Goal: Task Accomplishment & Management: Manage account settings

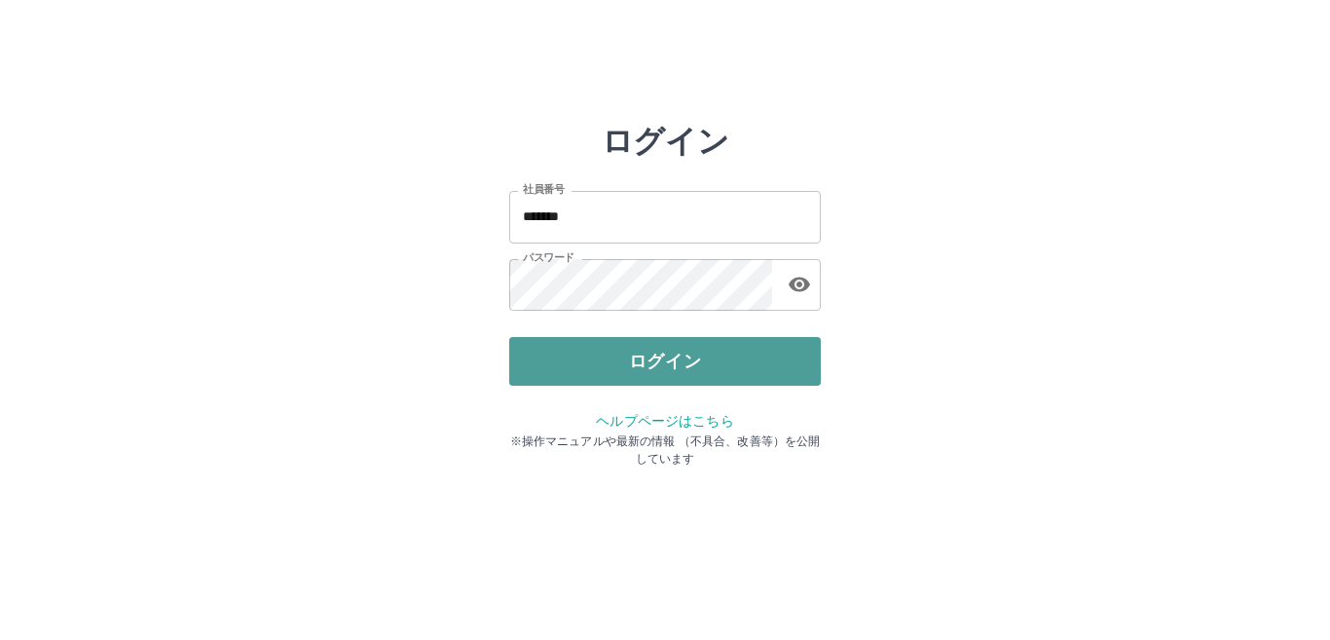
click at [544, 359] on button "ログイン" at bounding box center [664, 361] width 311 height 49
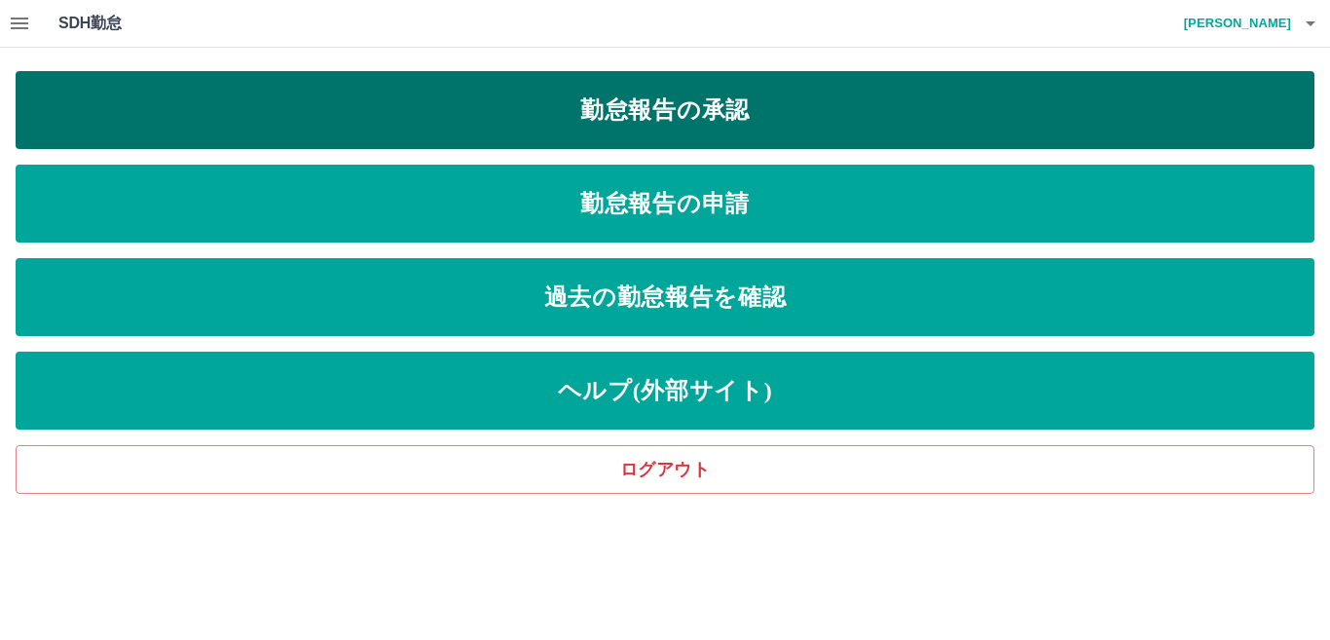
click at [781, 126] on link "勤怠報告の承認" at bounding box center [665, 110] width 1299 height 78
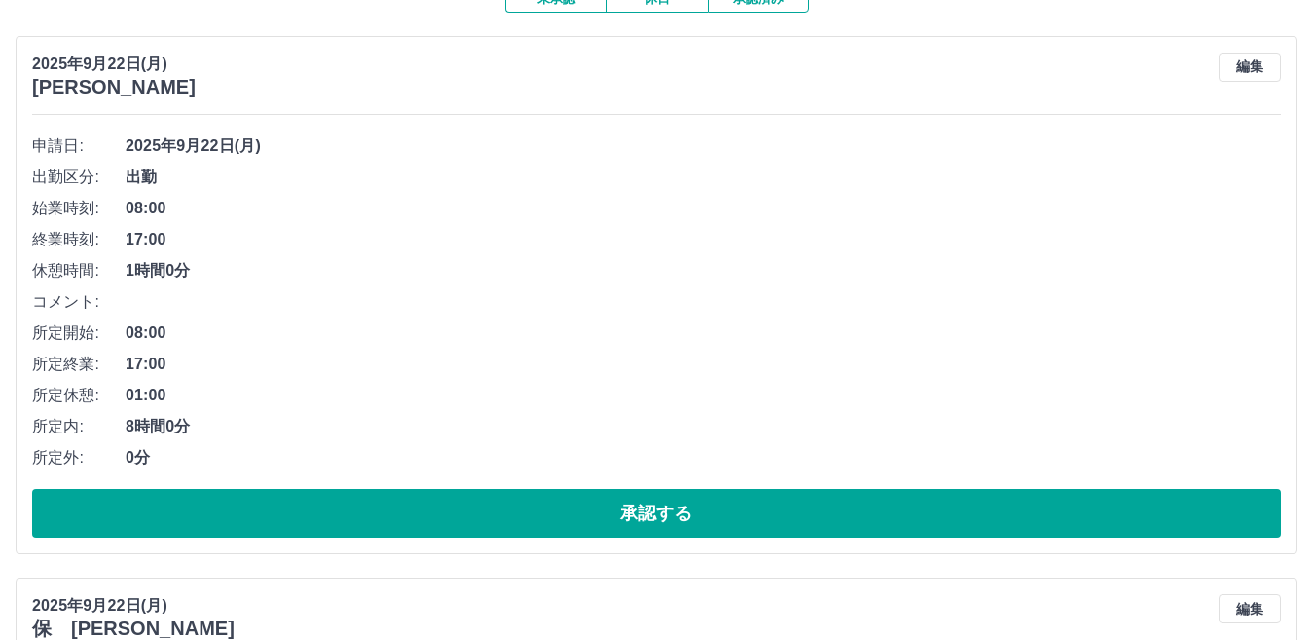
scroll to position [195, 0]
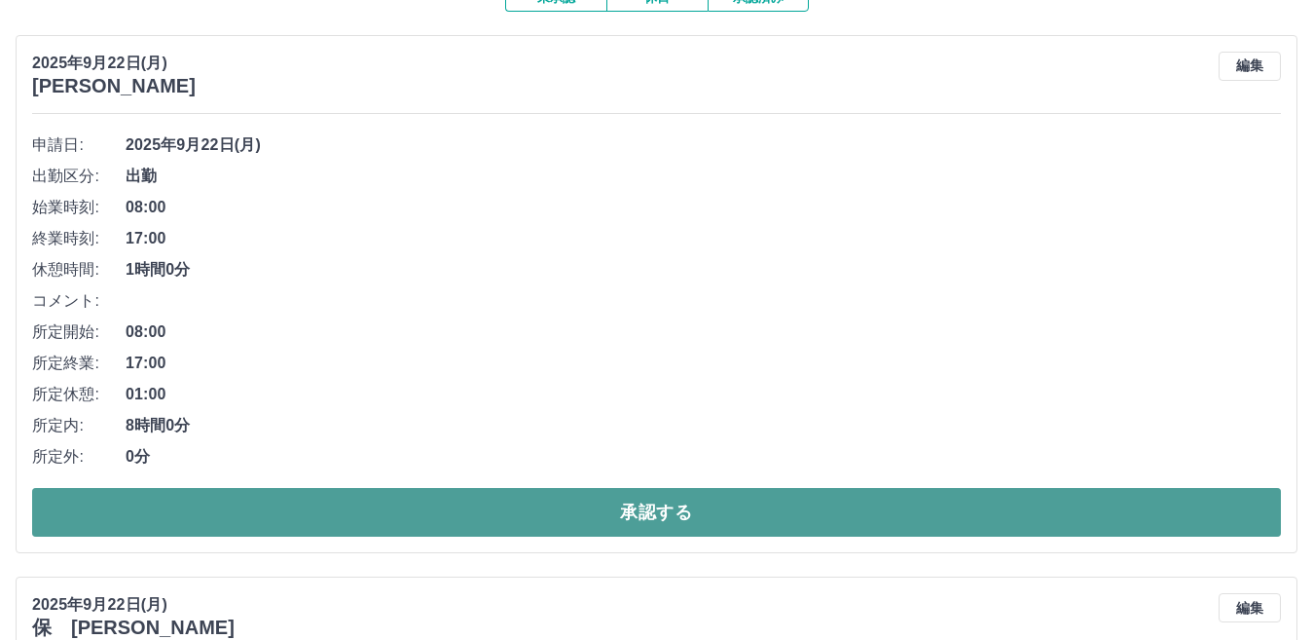
click at [545, 530] on button "承認する" at bounding box center [656, 512] width 1249 height 49
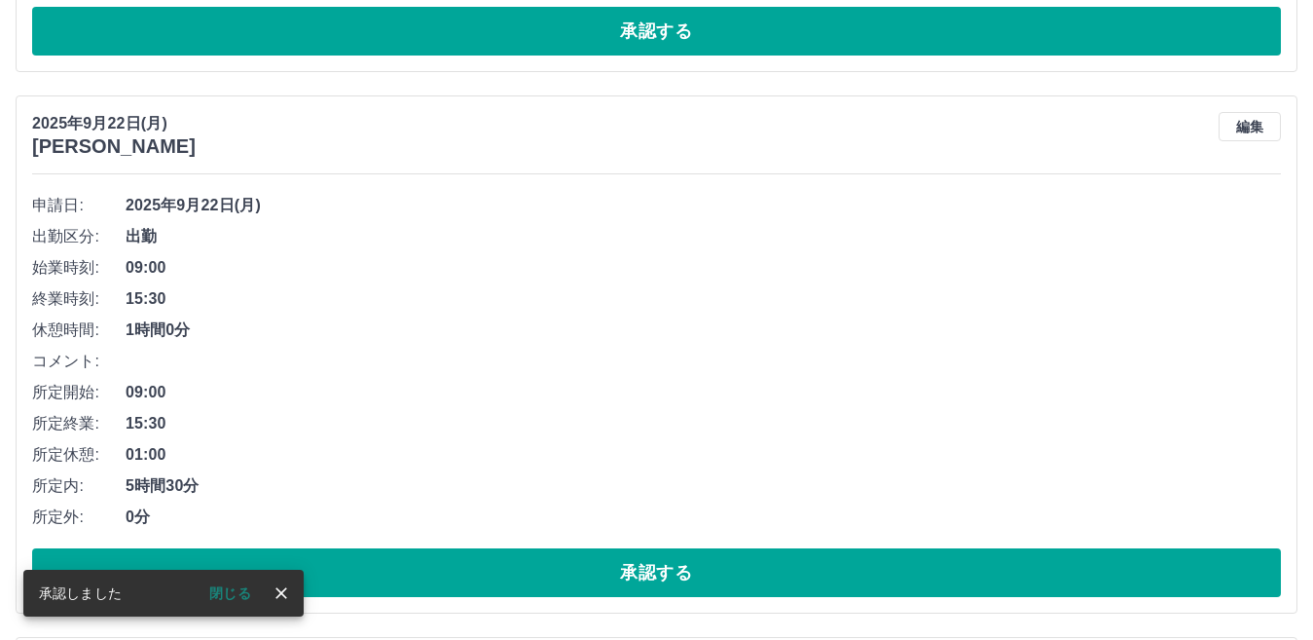
scroll to position [681, 0]
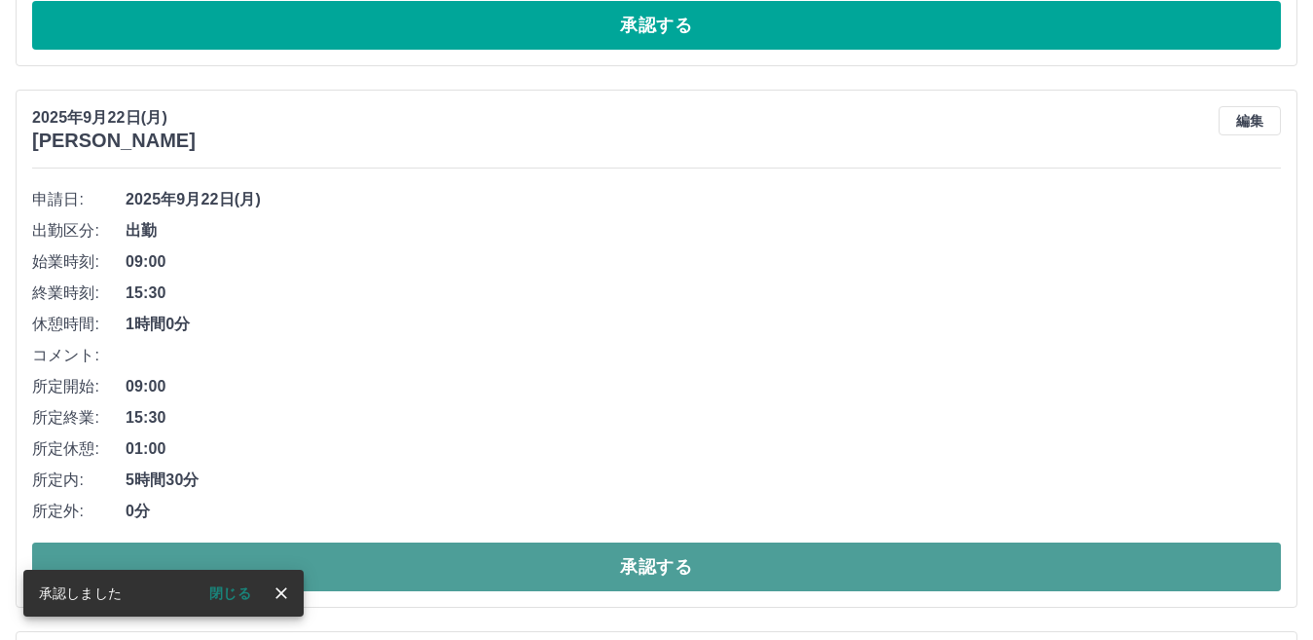
click at [538, 581] on button "承認する" at bounding box center [656, 566] width 1249 height 49
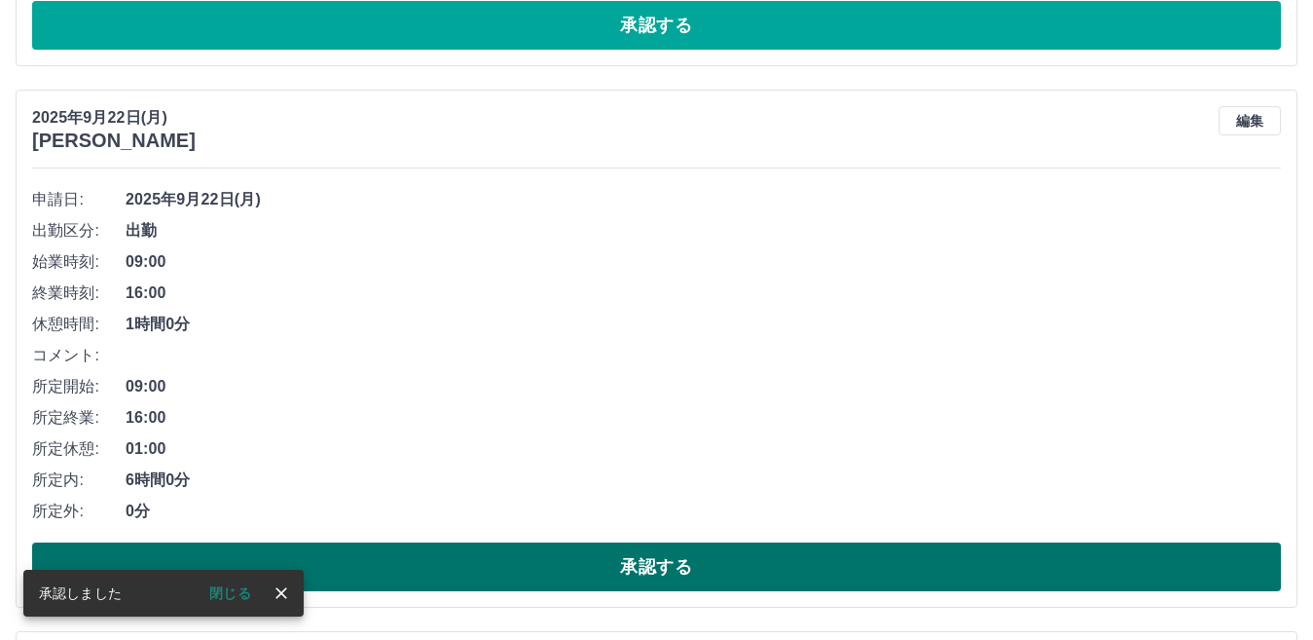
click at [548, 578] on button "承認する" at bounding box center [656, 566] width 1249 height 49
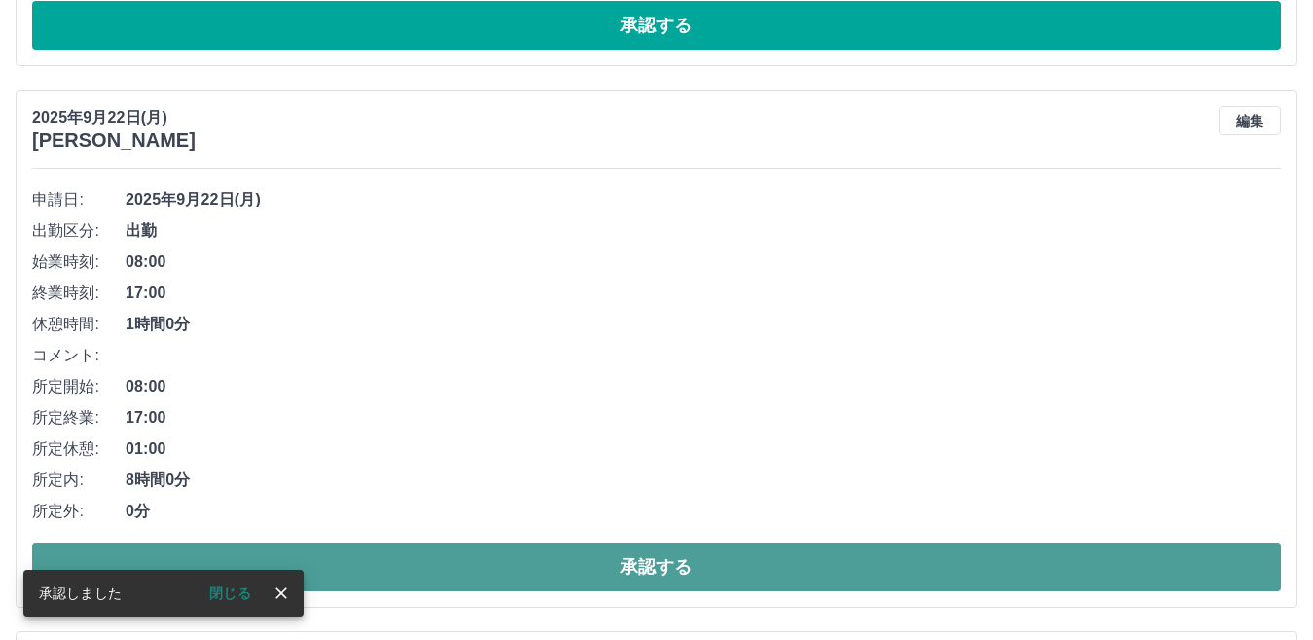
click at [541, 565] on button "承認する" at bounding box center [656, 566] width 1249 height 49
click at [539, 564] on button "承認する" at bounding box center [656, 566] width 1249 height 49
click at [537, 564] on button "承認する" at bounding box center [656, 566] width 1249 height 49
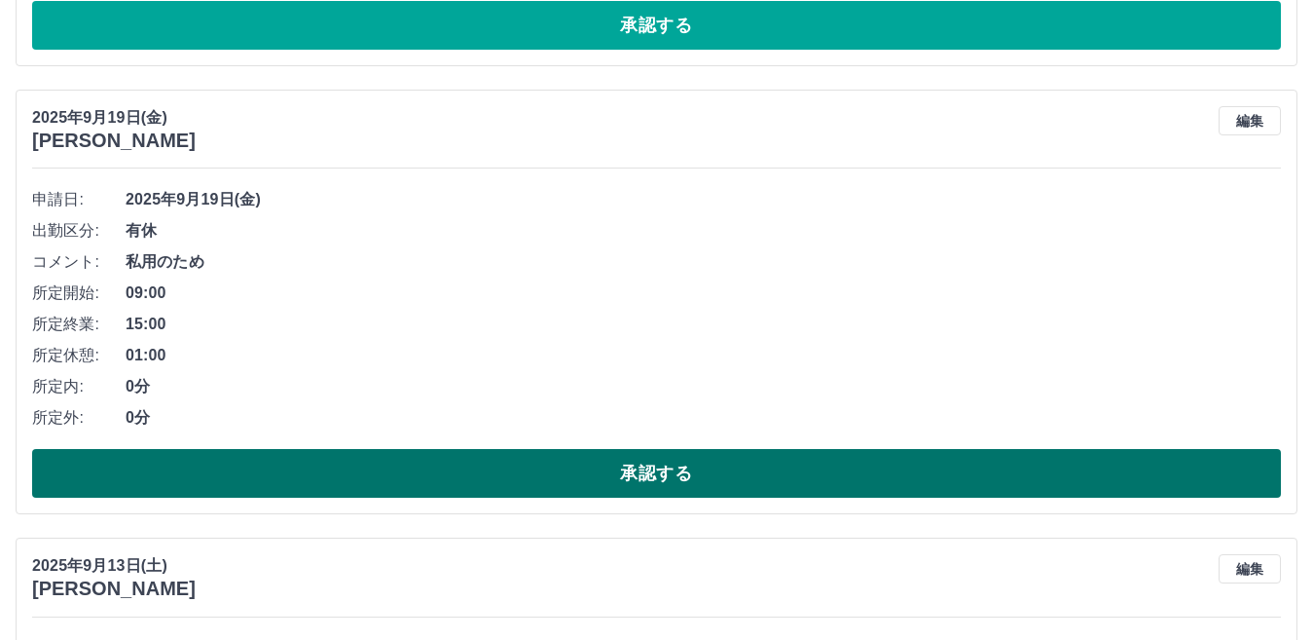
click at [517, 473] on button "承認する" at bounding box center [656, 473] width 1249 height 49
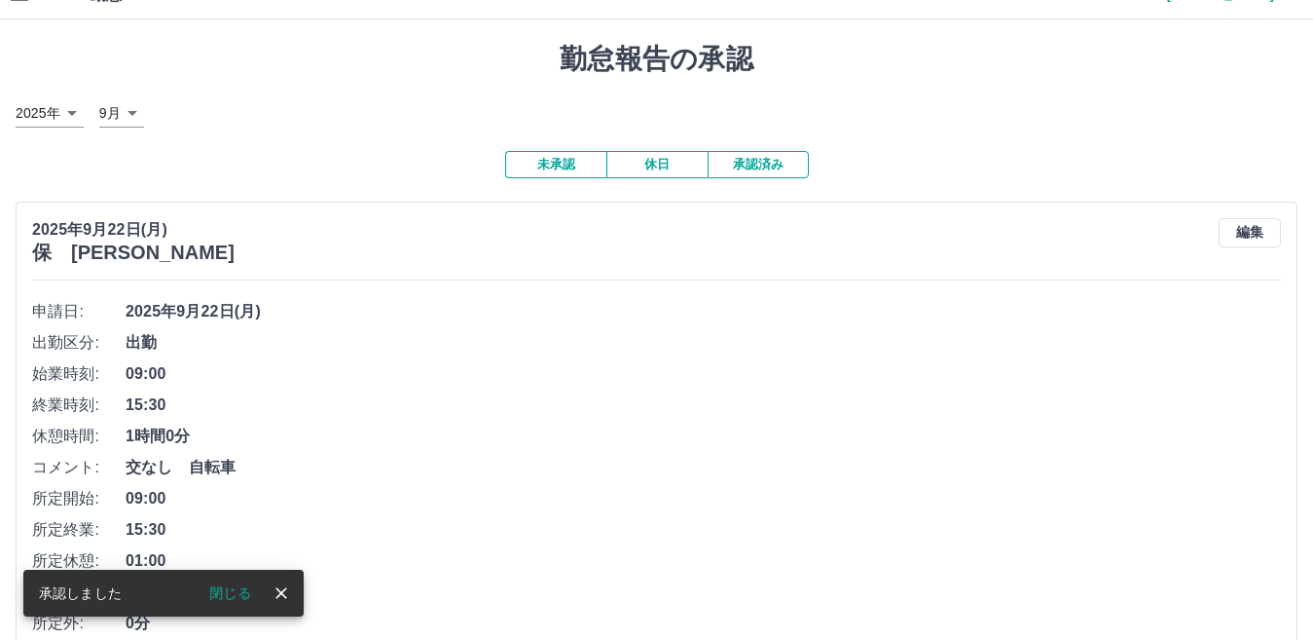
scroll to position [0, 0]
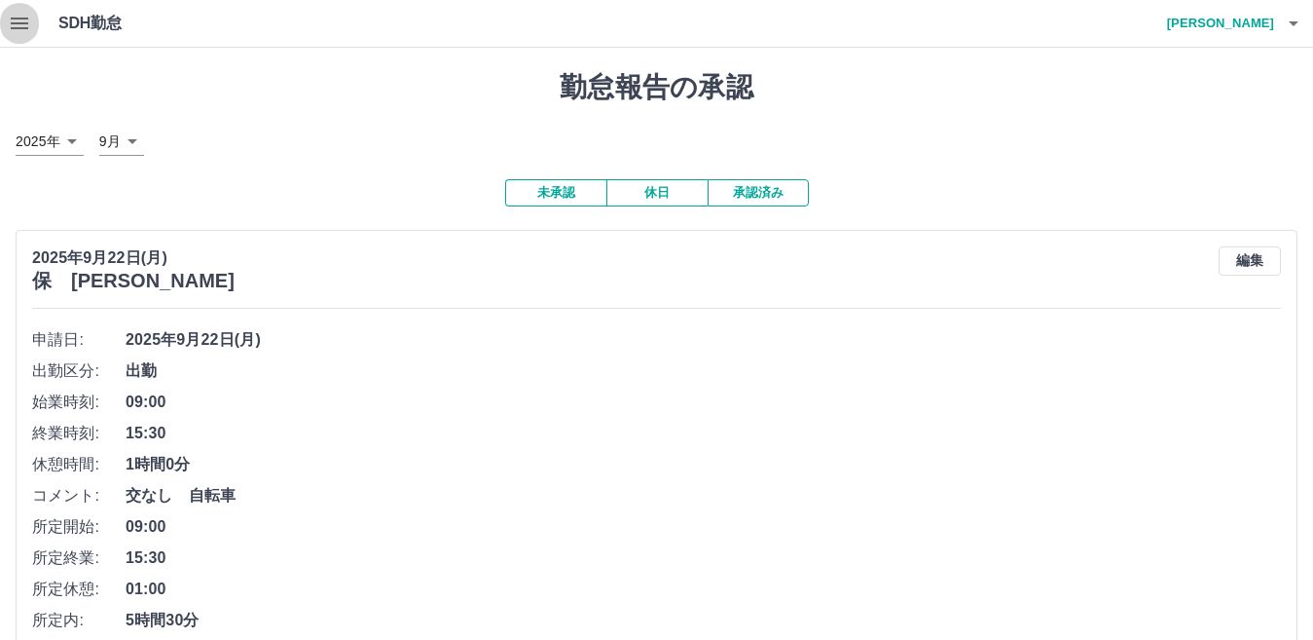
click at [25, 22] on icon "button" at bounding box center [20, 24] width 18 height 12
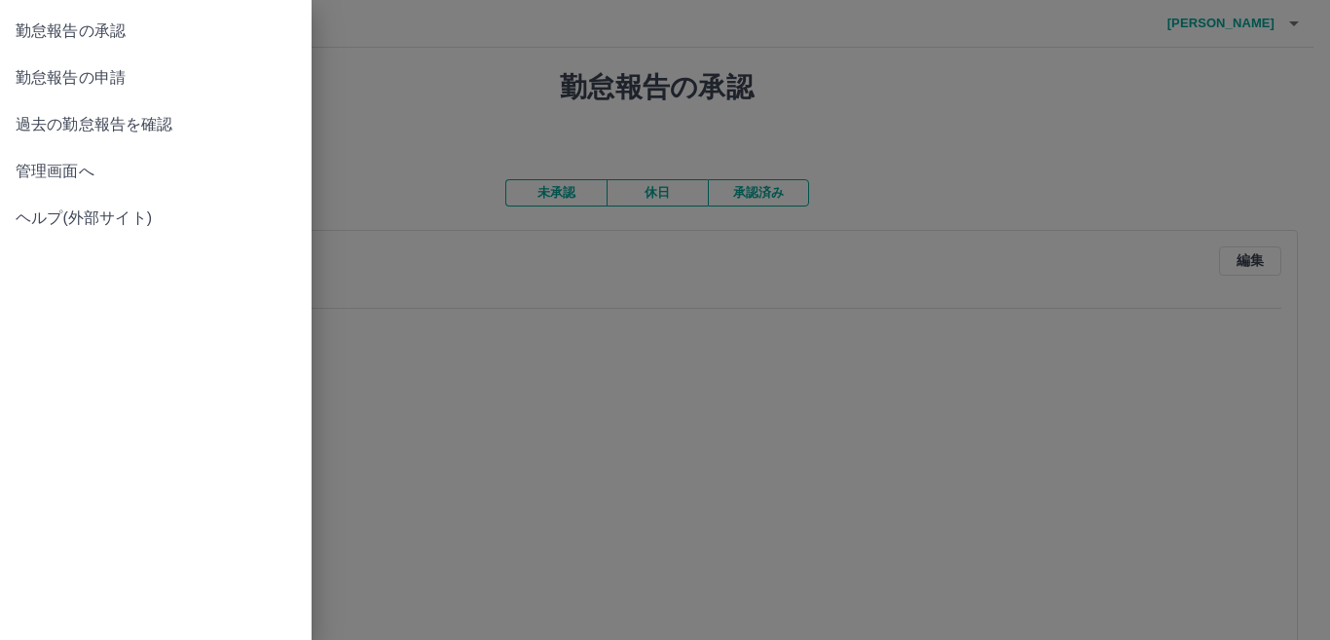
click at [61, 165] on span "管理画面へ" at bounding box center [156, 171] width 280 height 23
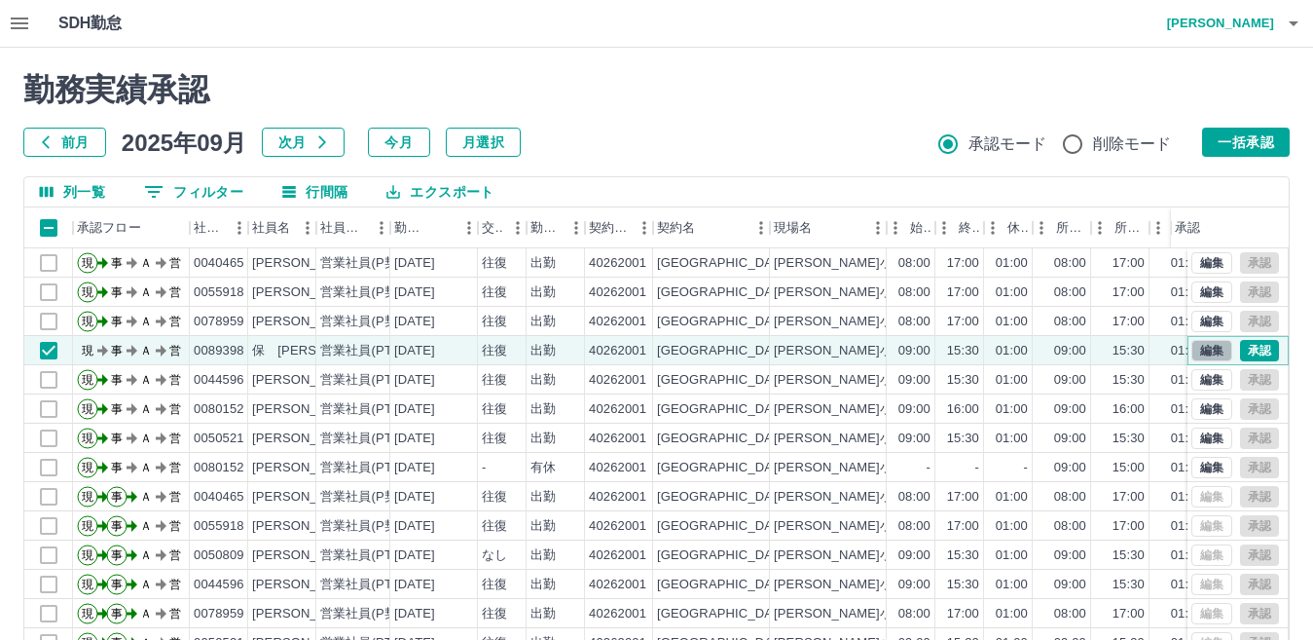
click at [1198, 355] on button "編集" at bounding box center [1211, 350] width 41 height 21
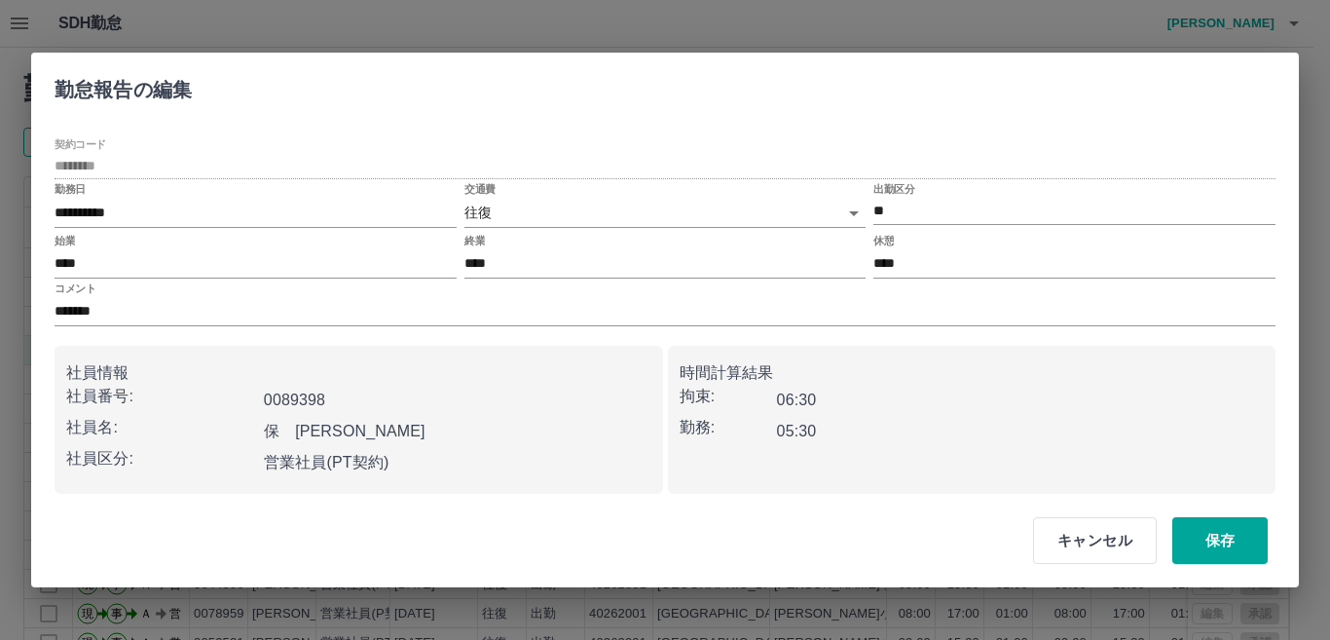
click at [488, 202] on body "SDH勤怠 門田　幸子 勤務実績承認 前月 2025年09月 次月 今月 月選択 承認モード 削除モード 一括承認 列一覧 0 フィルター 行間隔 エクスポー…" at bounding box center [665, 411] width 1330 height 823
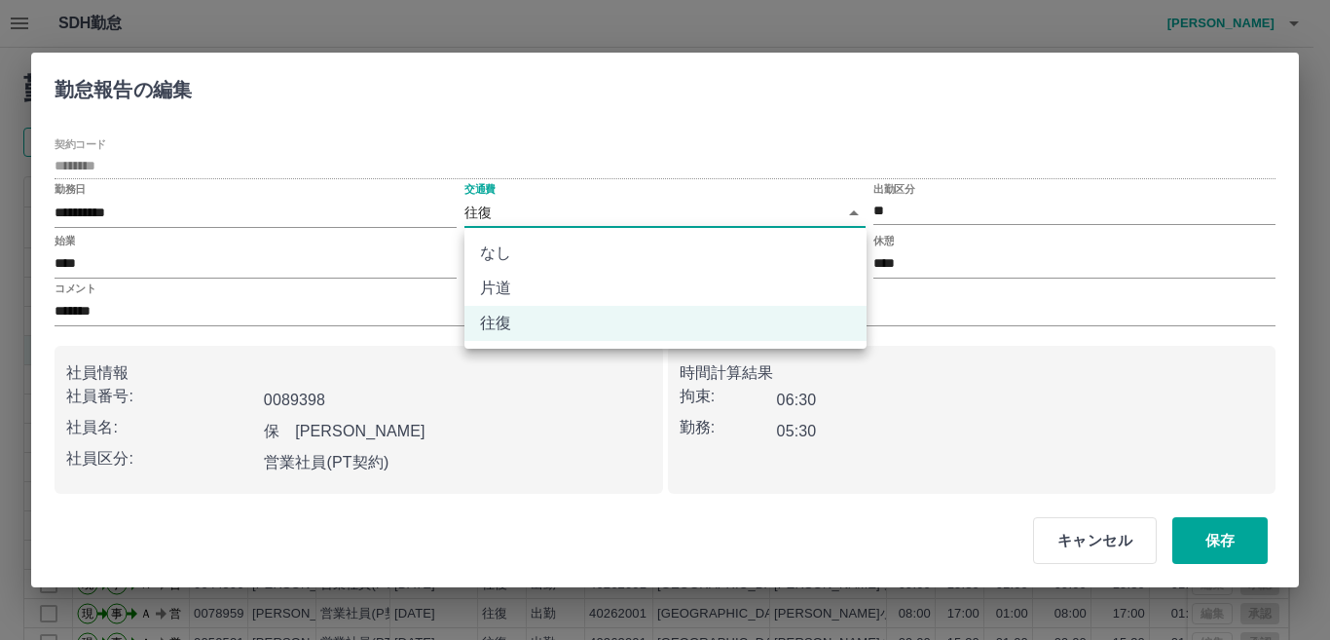
click at [496, 242] on li "なし" at bounding box center [665, 253] width 402 height 35
type input "****"
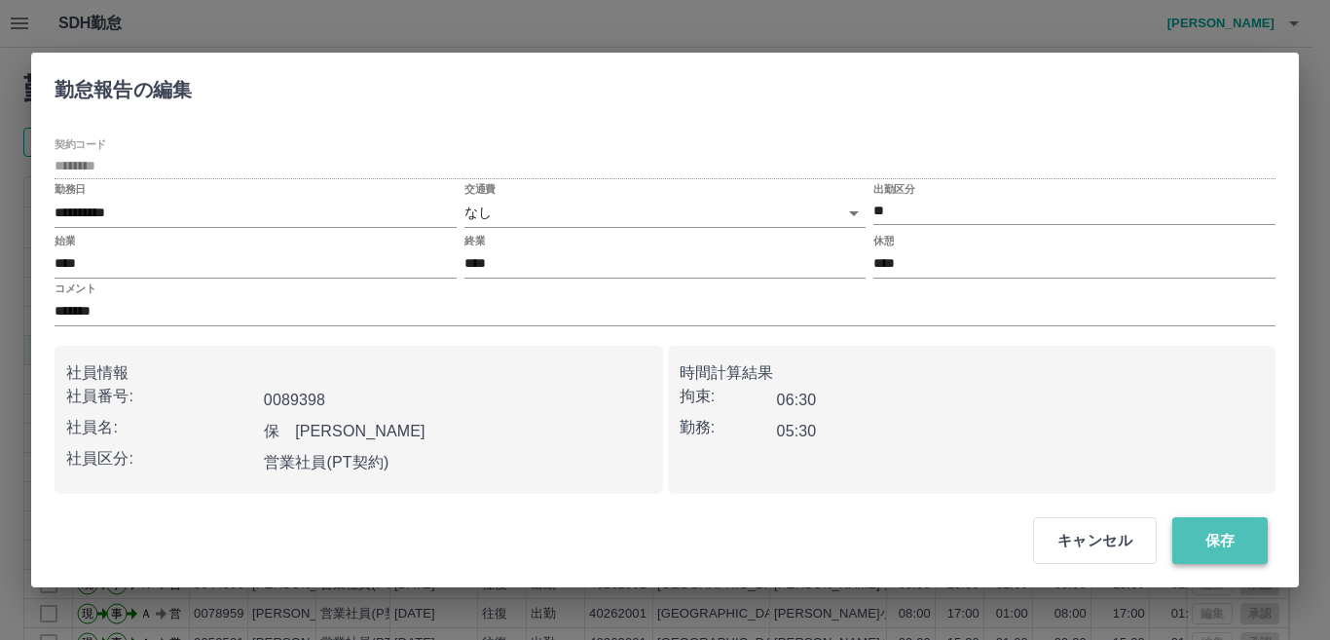
click at [1203, 537] on button "保存" at bounding box center [1219, 540] width 95 height 47
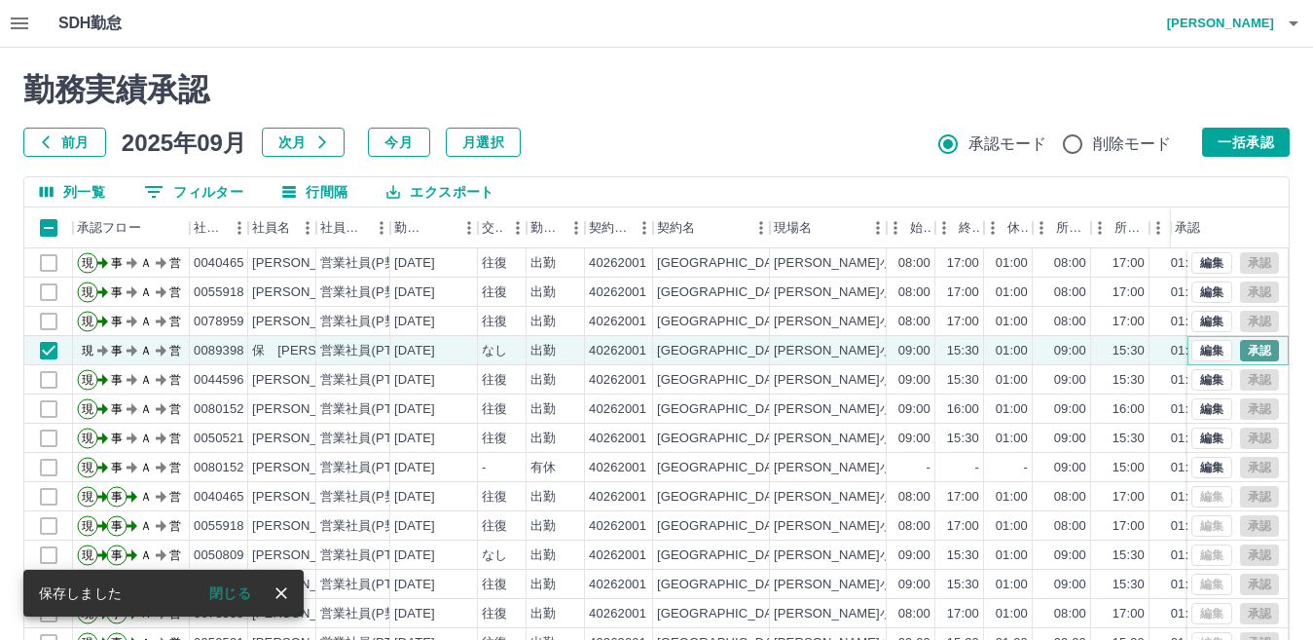
click at [1240, 348] on button "承認" at bounding box center [1259, 350] width 39 height 21
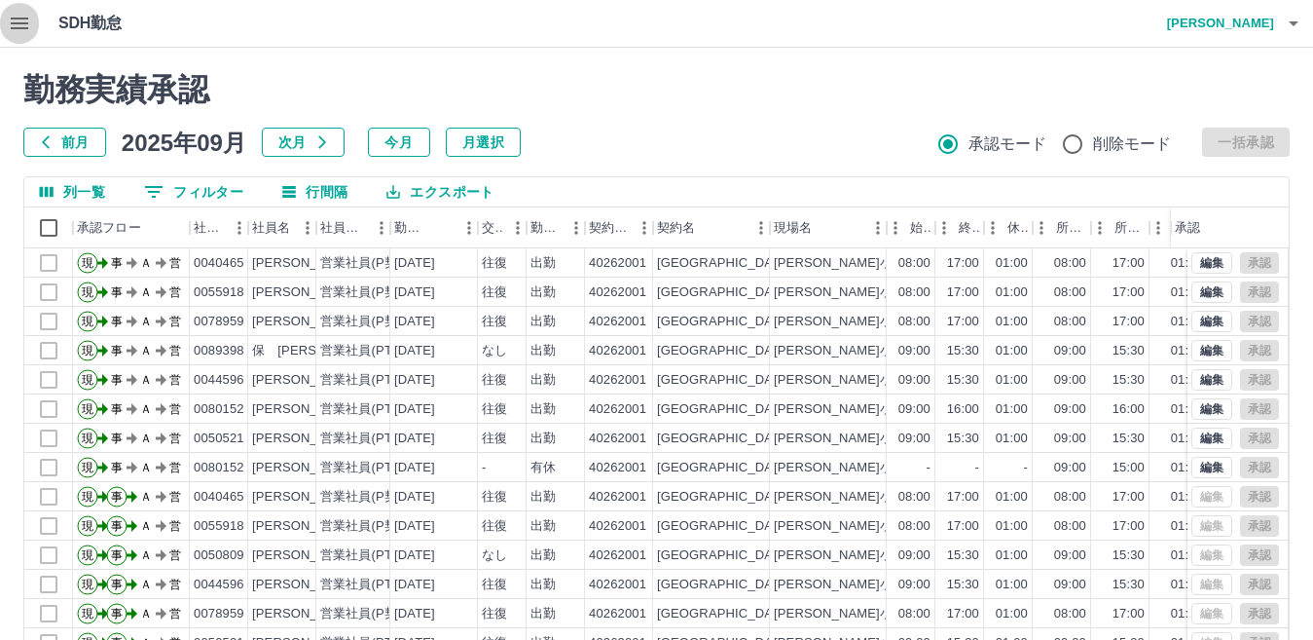
click at [12, 23] on icon "button" at bounding box center [20, 24] width 18 height 12
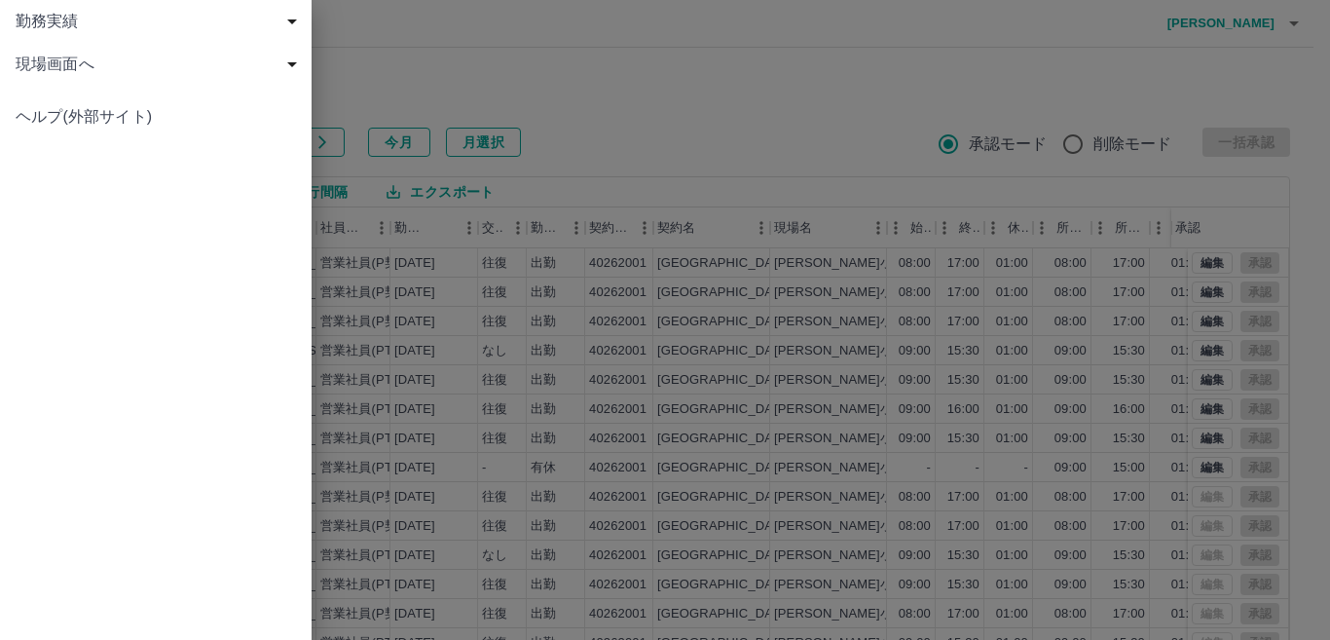
click at [35, 62] on span "現場画面へ" at bounding box center [160, 64] width 288 height 23
click at [43, 95] on span "現場画面へ" at bounding box center [165, 106] width 261 height 23
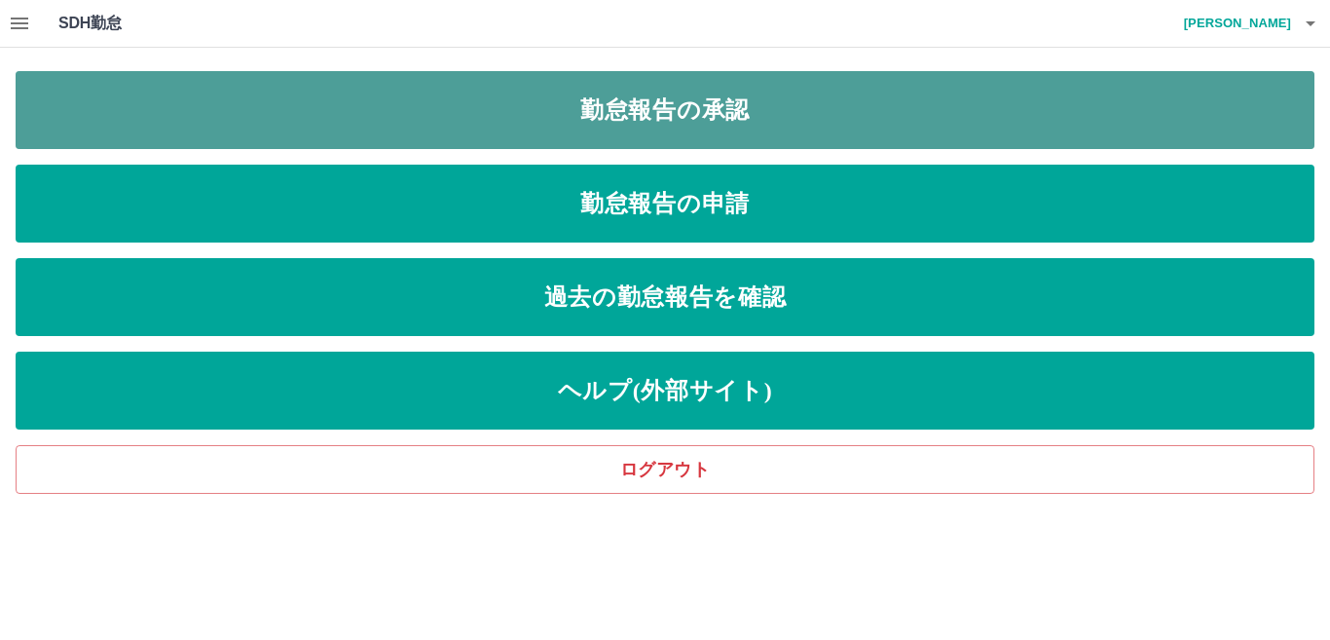
click at [496, 145] on link "勤怠報告の承認" at bounding box center [665, 110] width 1299 height 78
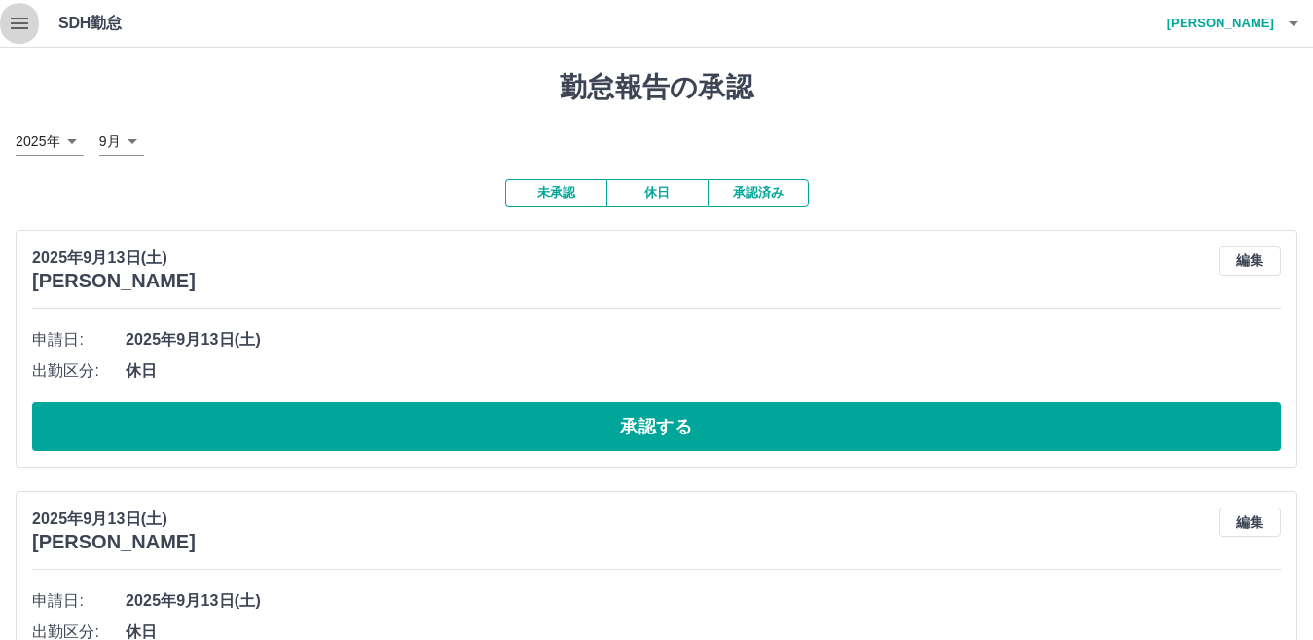
click at [12, 27] on icon "button" at bounding box center [20, 24] width 18 height 12
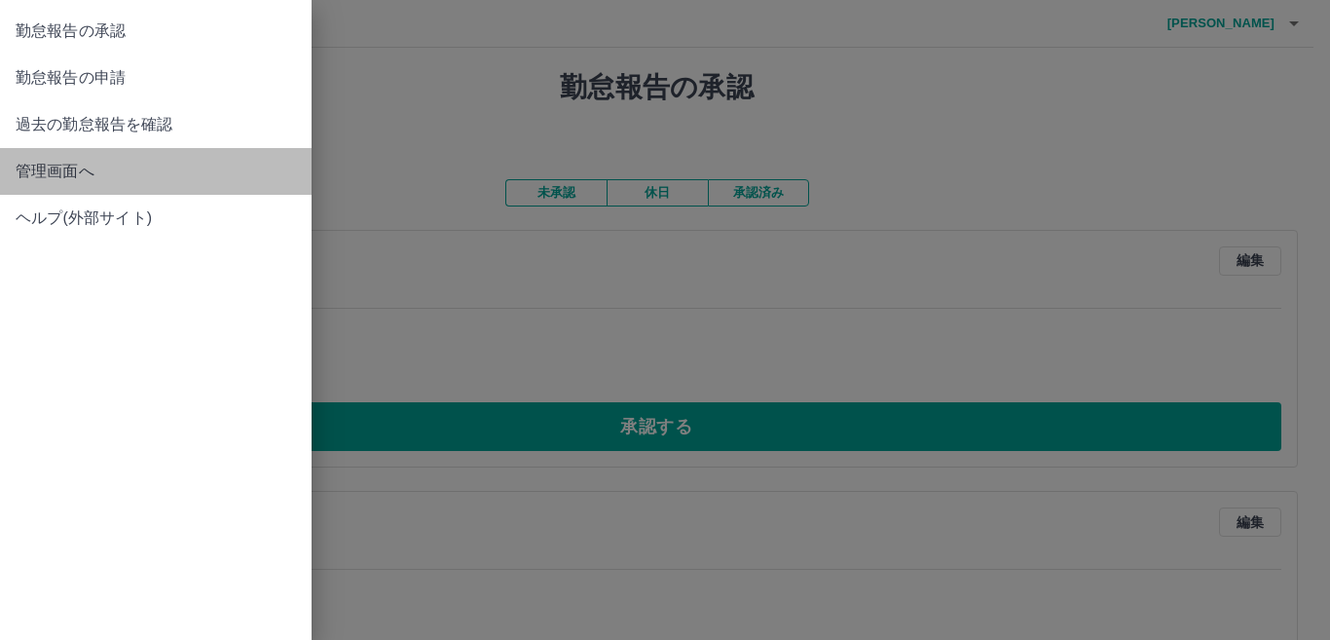
click at [33, 166] on span "管理画面へ" at bounding box center [156, 171] width 280 height 23
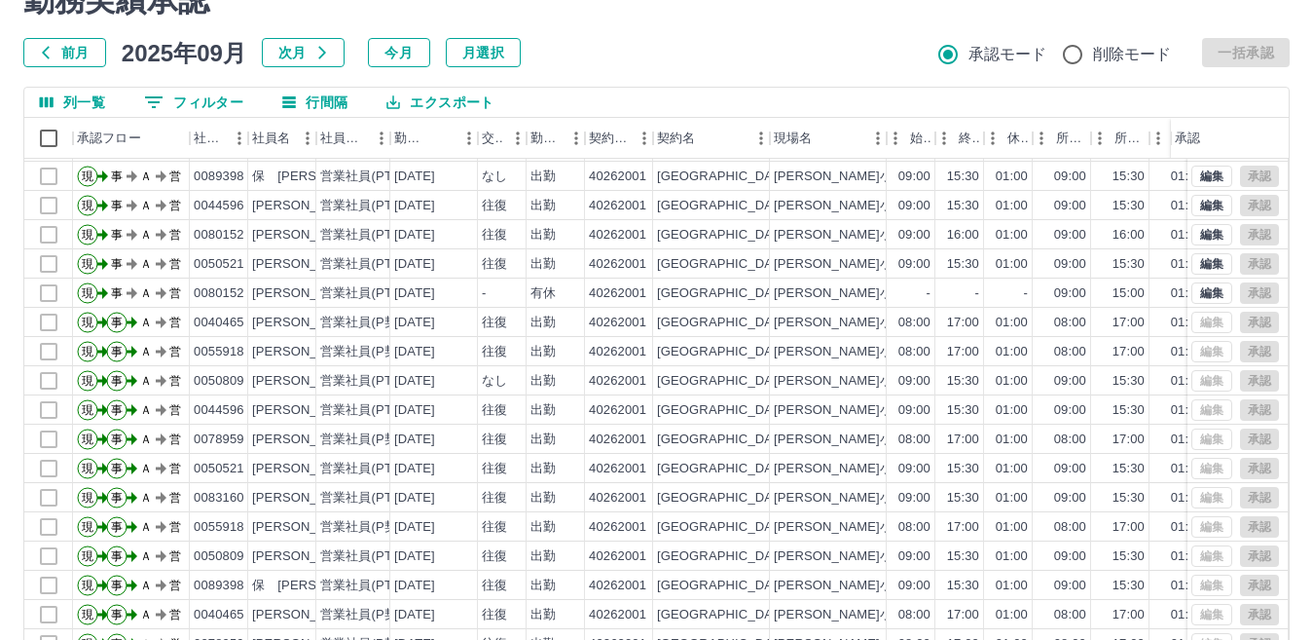
scroll to position [183, 0]
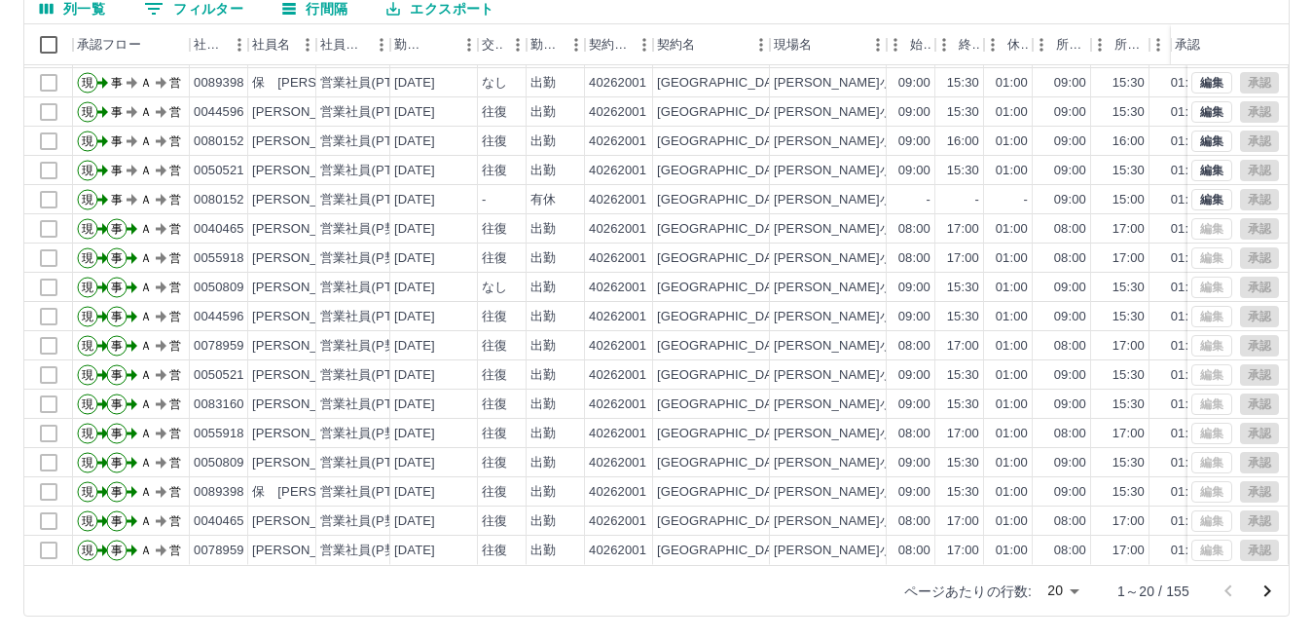
click at [1078, 593] on body "SDH勤怠 門田　幸子 勤務実績承認 前月 2025年09月 次月 今月 月選択 承認モード 削除モード 一括承認 列一覧 0 フィルター 行間隔 エクスポー…" at bounding box center [656, 228] width 1313 height 823
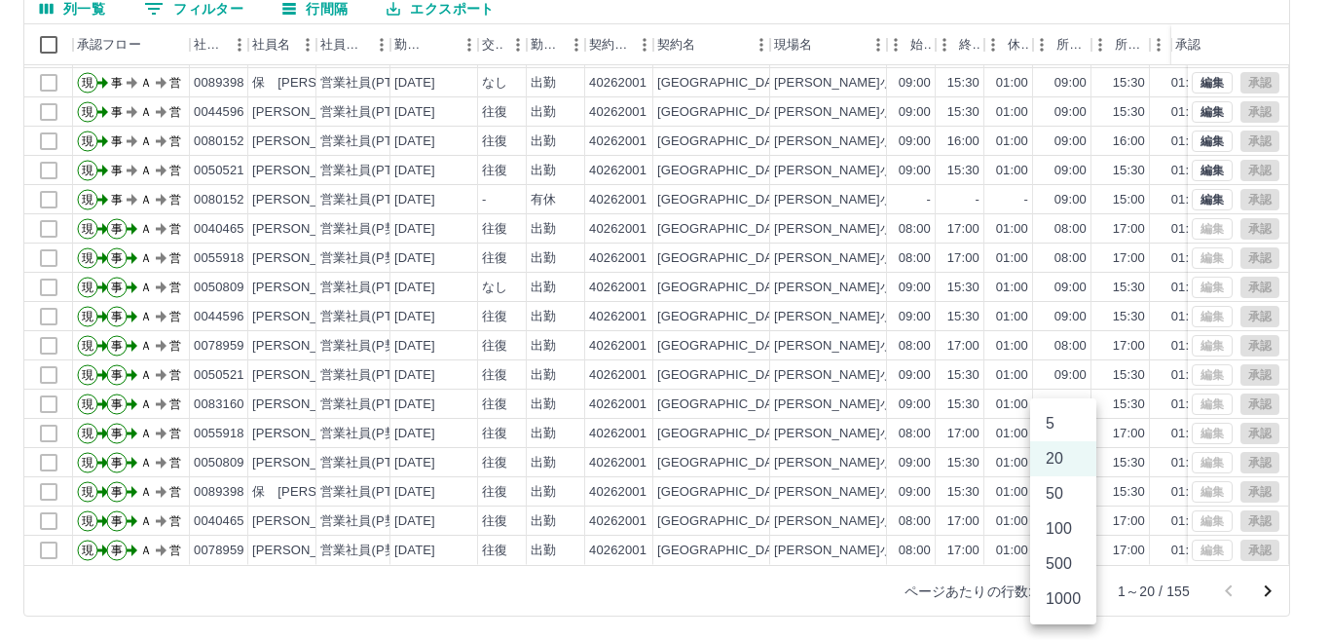
click at [1076, 497] on li "50" at bounding box center [1063, 493] width 66 height 35
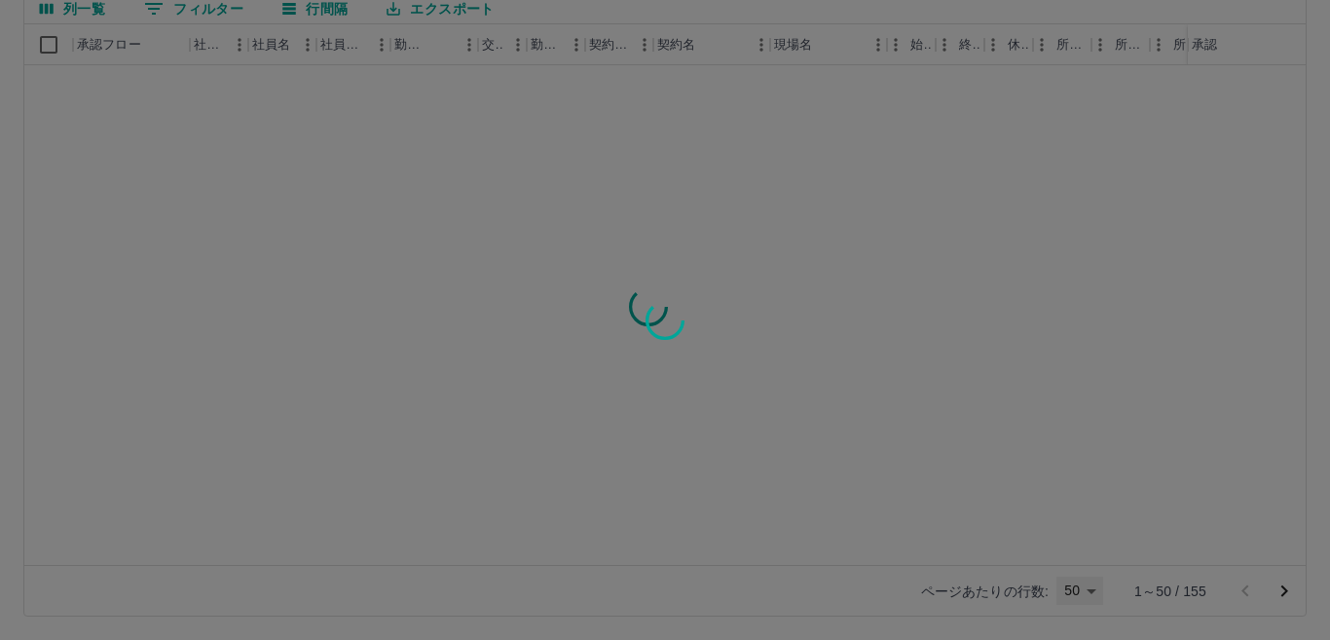
type input "**"
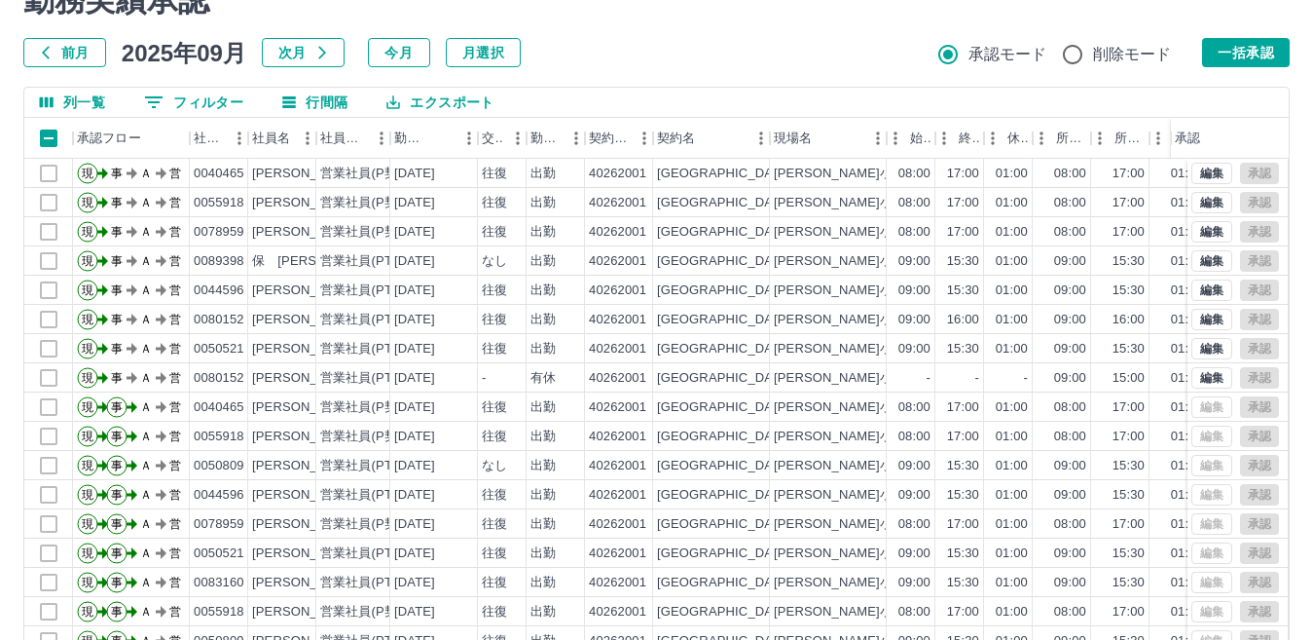
scroll to position [0, 0]
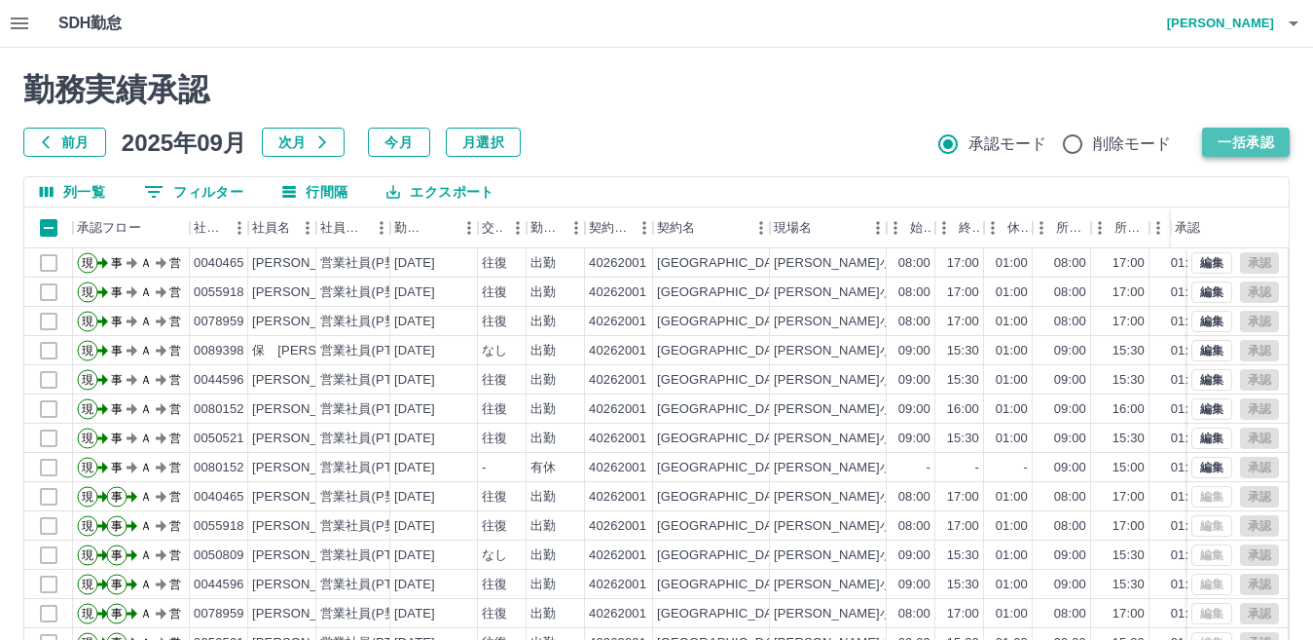
click at [1218, 134] on button "一括承認" at bounding box center [1246, 142] width 88 height 29
